Goal: Find specific page/section: Find specific page/section

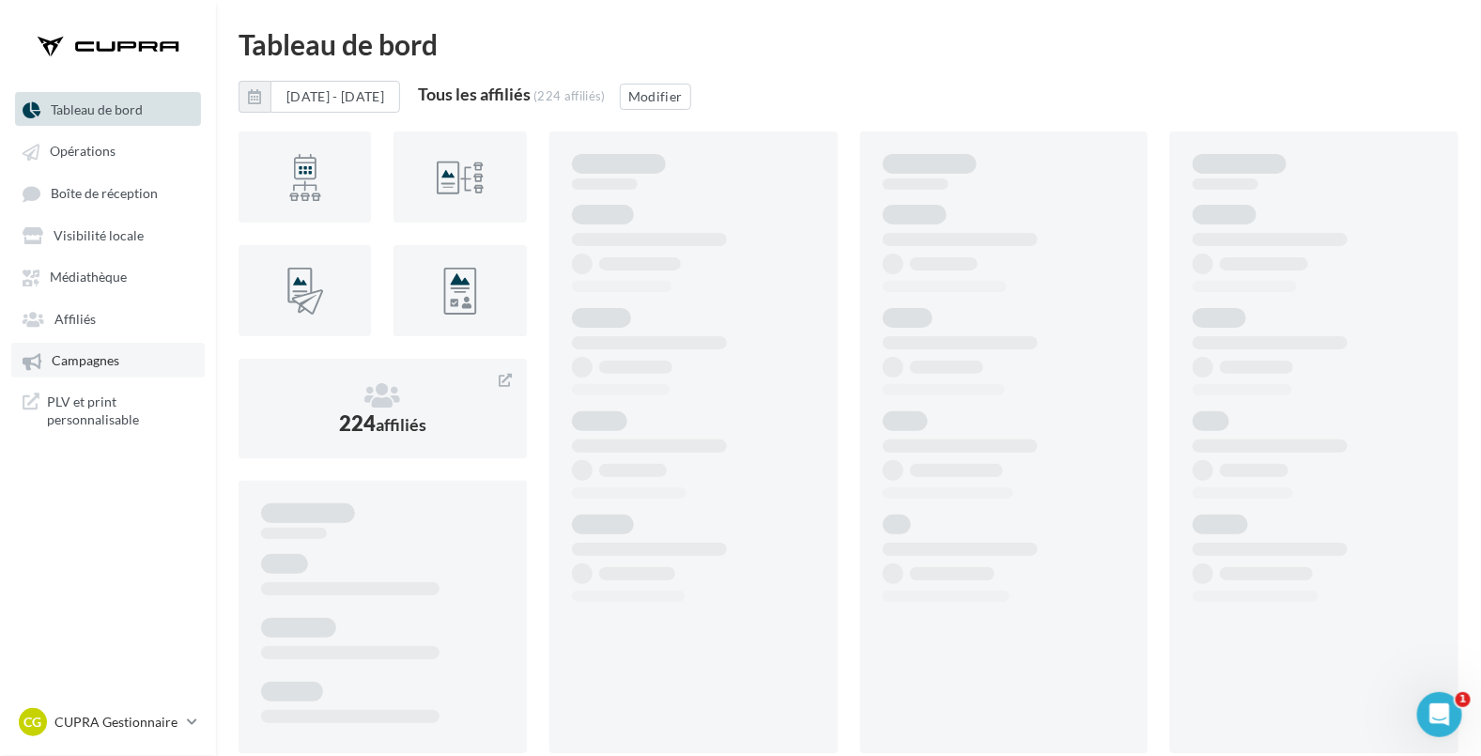
click at [74, 359] on span "Campagnes" at bounding box center [86, 361] width 68 height 16
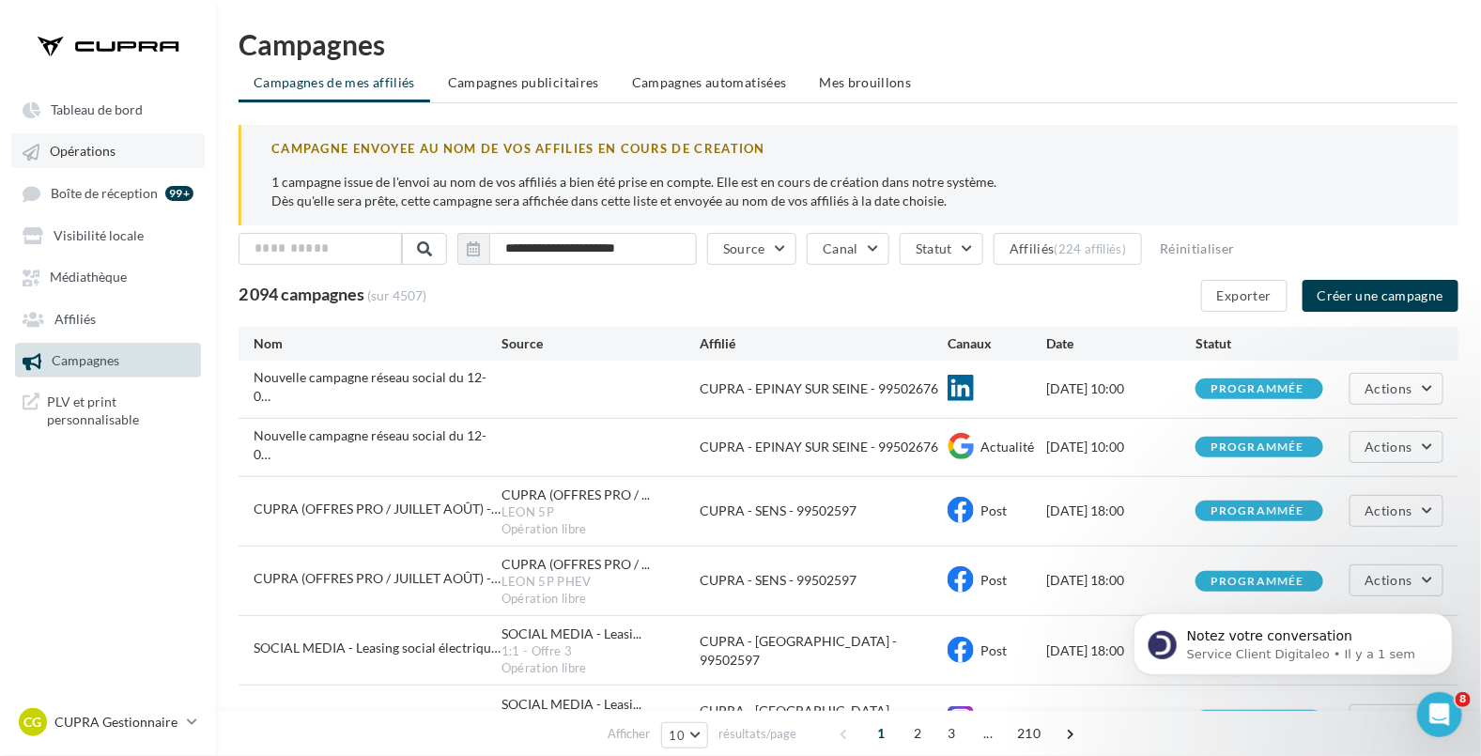
click at [50, 144] on span "Opérations" at bounding box center [83, 152] width 66 height 16
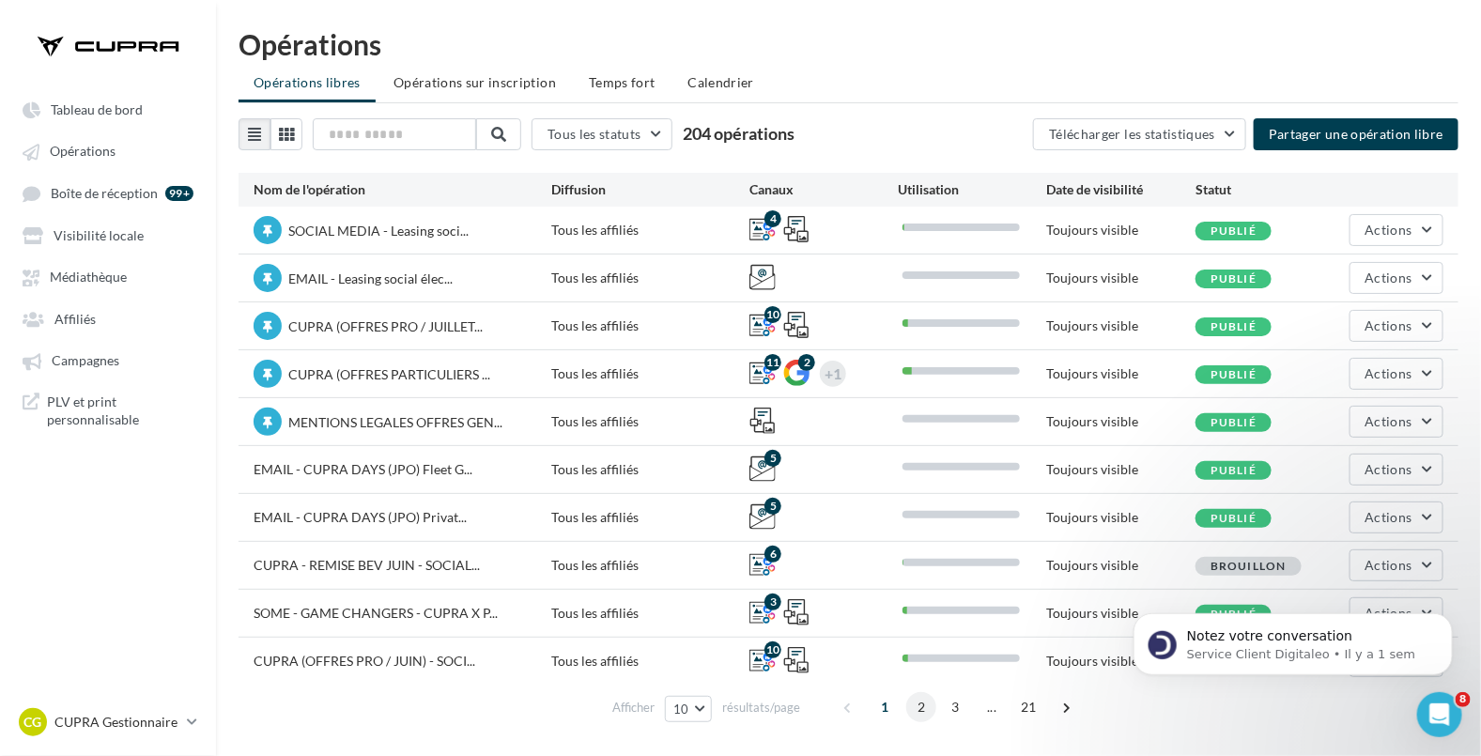
click at [920, 708] on span "2" at bounding box center [921, 707] width 30 height 30
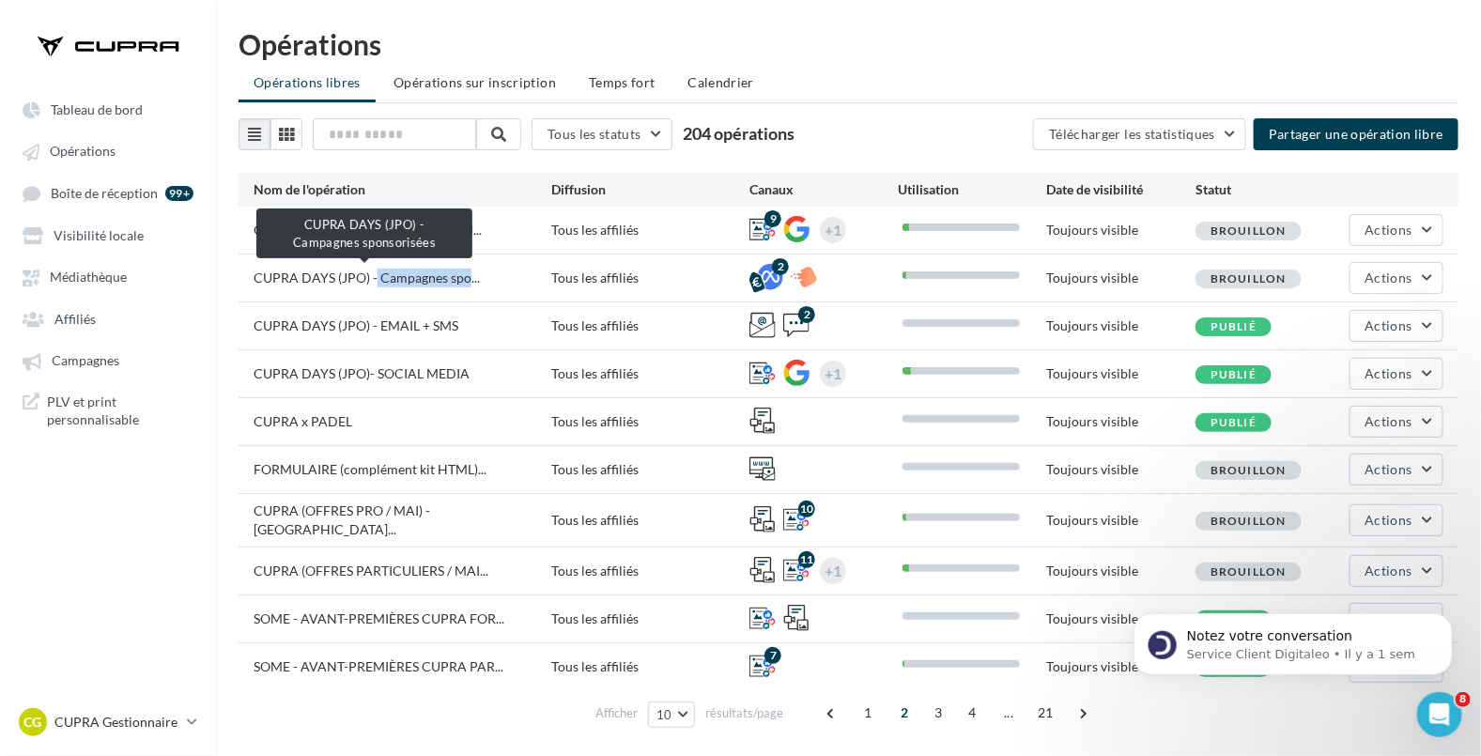
drag, startPoint x: 376, startPoint y: 270, endPoint x: 463, endPoint y: 277, distance: 87.6
click at [463, 277] on span "CUPRA DAYS (JPO) - Campagnes spo..." at bounding box center [367, 277] width 226 height 16
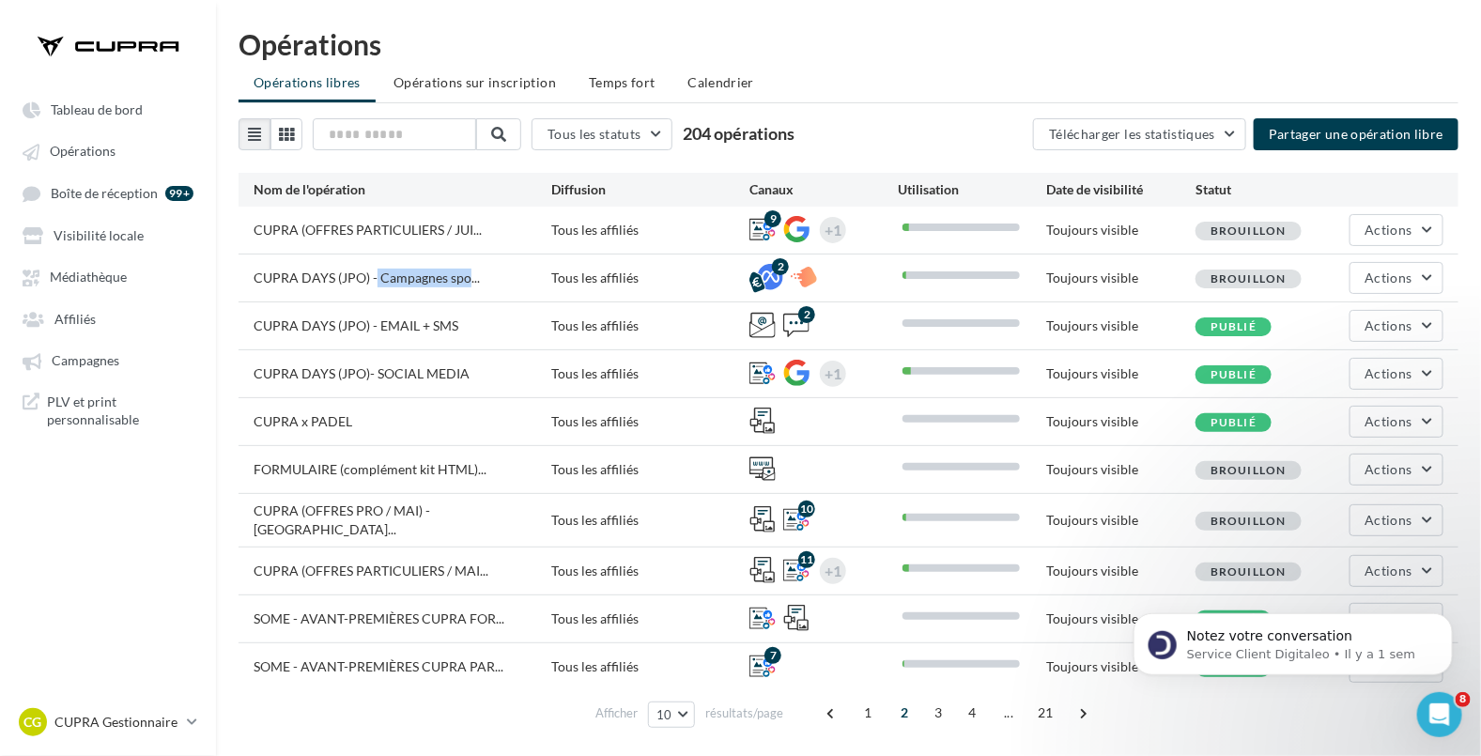
copy span "Campagnes spo"
drag, startPoint x: 254, startPoint y: 272, endPoint x: 500, endPoint y: 284, distance: 246.3
click at [500, 284] on div "CUPRA DAYS (JPO) - Campagnes spo..." at bounding box center [403, 280] width 298 height 23
copy span "CUPRA DAYS (JPO) - Campagnes spo..."
